Goal: Complete application form: Complete application form

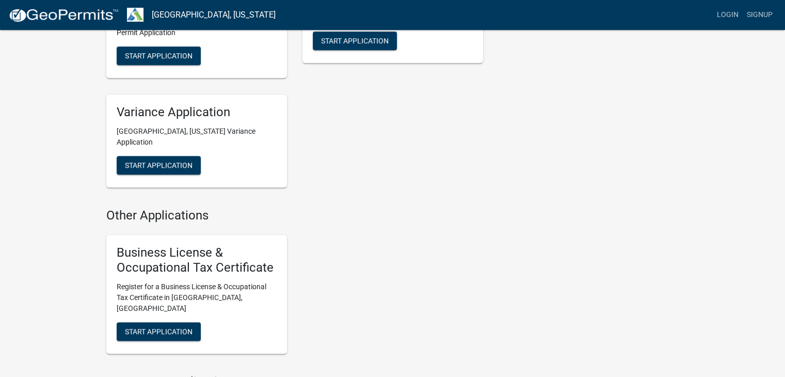
scroll to position [646, 0]
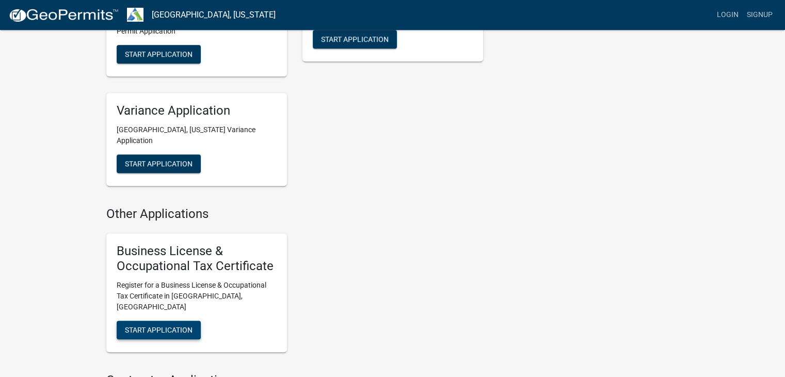
click at [120, 321] on button "Start Application" at bounding box center [159, 330] width 84 height 19
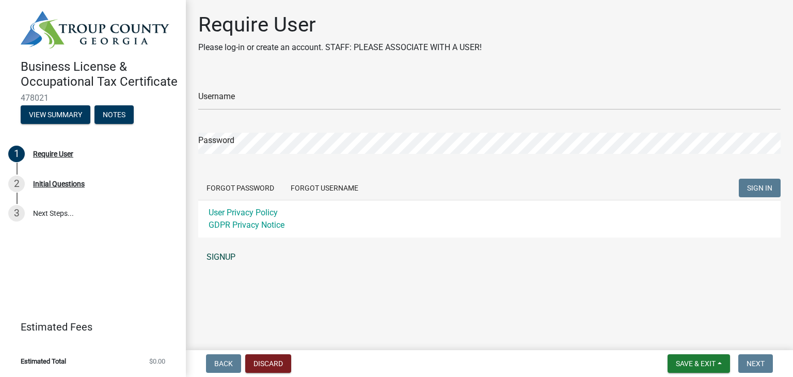
click at [222, 258] on link "SIGNUP" at bounding box center [489, 257] width 582 height 21
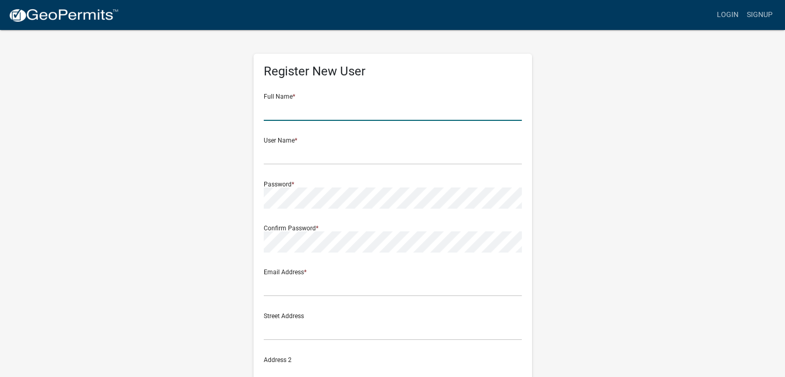
click at [289, 110] on input "text" at bounding box center [393, 110] width 258 height 21
click at [346, 107] on input "[PERSON_NAME]" at bounding box center [393, 110] width 258 height 21
type input "[PERSON_NAME]"
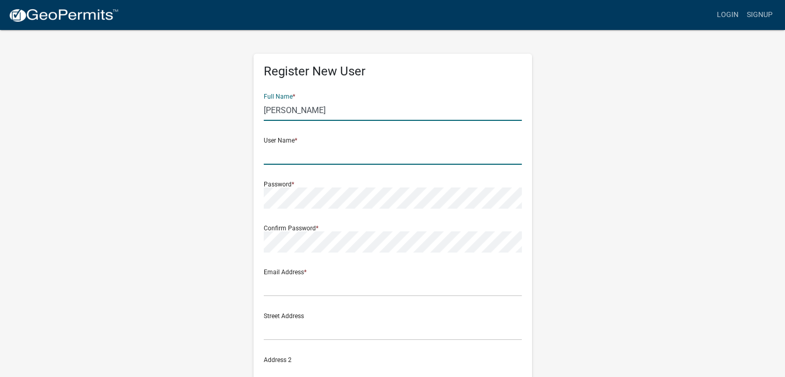
click at [356, 153] on input "text" at bounding box center [393, 154] width 258 height 21
type input "KenerHealth2025"
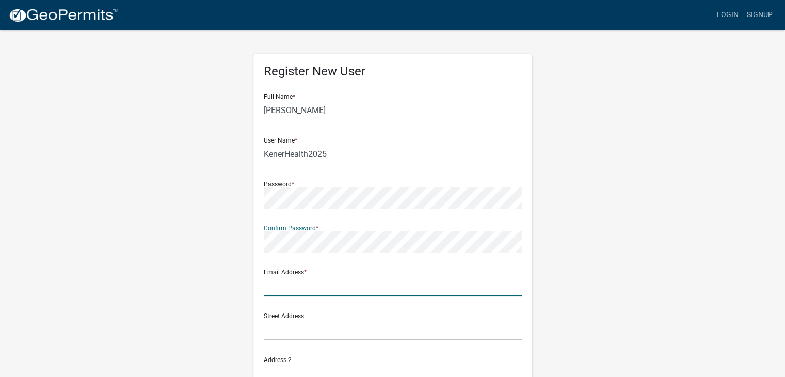
click at [301, 288] on input "text" at bounding box center [393, 285] width 258 height 21
type input "[EMAIL_ADDRESS]"
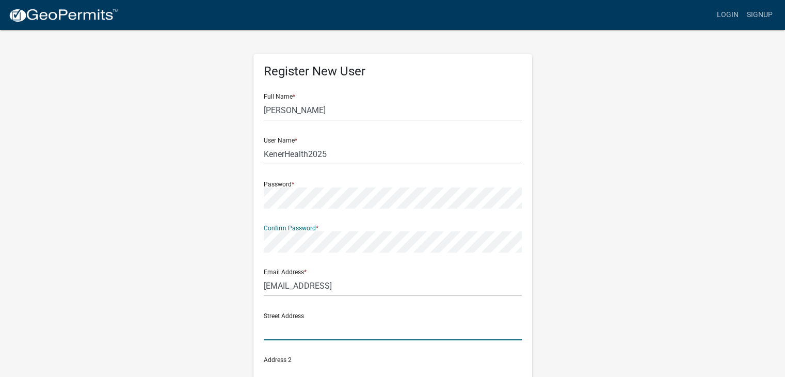
click at [338, 333] on input "text" at bounding box center [393, 329] width 258 height 21
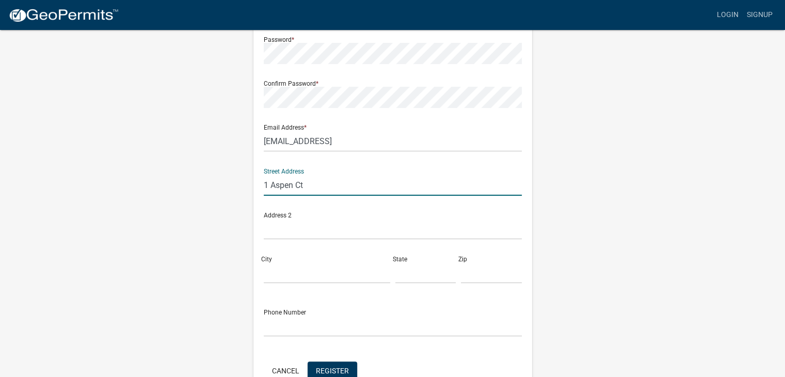
scroll to position [153, 0]
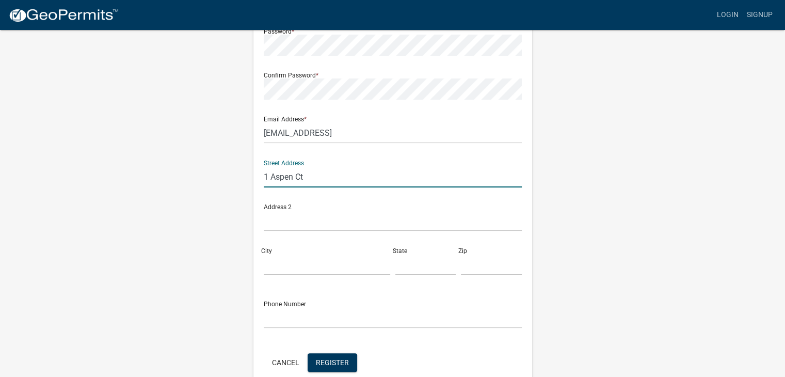
type input "1 Aspen Ct"
click at [311, 264] on input "City" at bounding box center [327, 264] width 127 height 21
type input "Lagrange"
type input "Ga"
type input "30240"
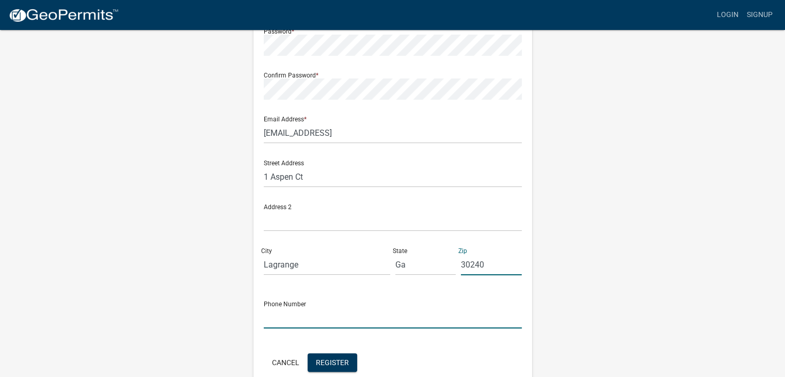
click at [308, 314] on input "text" at bounding box center [393, 317] width 258 height 21
type input "[PHONE_NUMBER]"
click at [335, 362] on span "Register" at bounding box center [332, 362] width 33 height 8
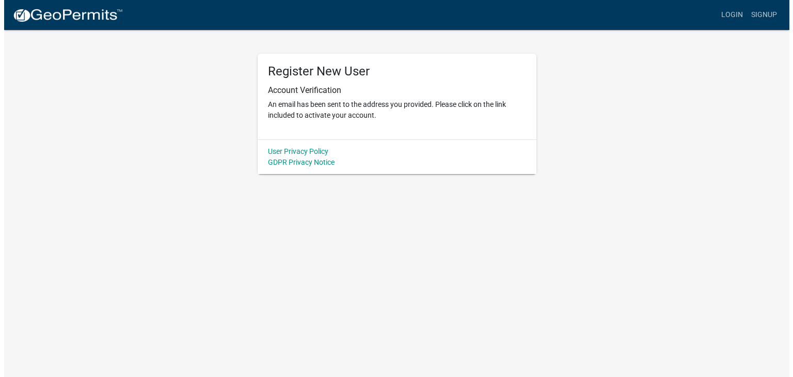
scroll to position [0, 0]
click at [592, 73] on div "Register New User Account Verification An email has been sent to the address yo…" at bounding box center [396, 101] width 589 height 145
click at [764, 14] on link "Signup" at bounding box center [768, 15] width 34 height 20
click at [731, 9] on link "Login" at bounding box center [736, 15] width 30 height 20
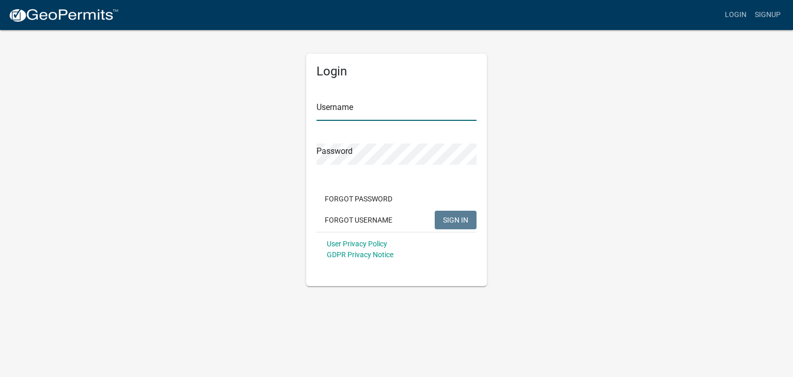
click at [333, 107] on input "Username" at bounding box center [397, 110] width 160 height 21
type input "KenerHealth2025"
click at [435, 211] on button "SIGN IN" at bounding box center [456, 220] width 42 height 19
